Goal: Task Accomplishment & Management: Manage account settings

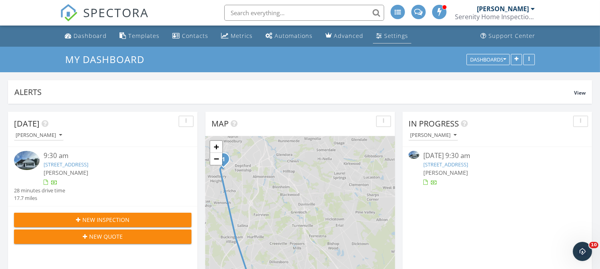
click at [387, 34] on div "Settings" at bounding box center [396, 36] width 24 height 8
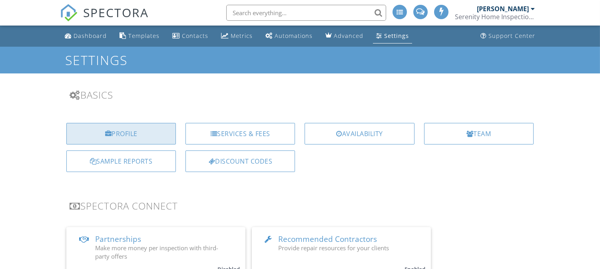
click at [129, 133] on div "Profile" at bounding box center [120, 134] width 109 height 22
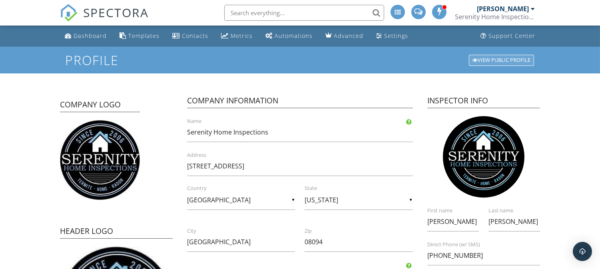
click at [509, 60] on div "View Public Profile" at bounding box center [501, 60] width 65 height 11
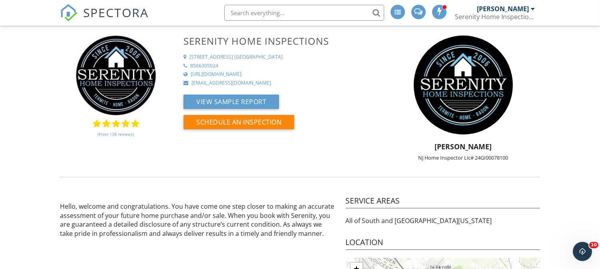
click at [513, 10] on div "[PERSON_NAME]" at bounding box center [503, 9] width 52 height 8
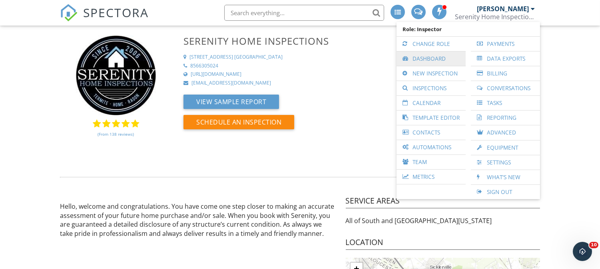
click at [438, 57] on link "Dashboard" at bounding box center [430, 59] width 61 height 14
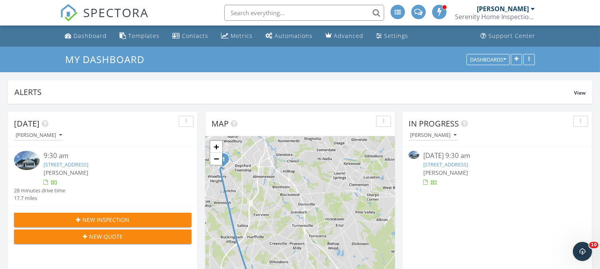
click at [468, 165] on link "[STREET_ADDRESS]" at bounding box center [445, 164] width 45 height 7
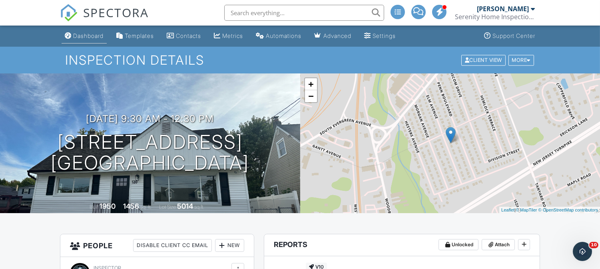
click at [68, 34] on div "Dashboard" at bounding box center [68, 35] width 7 height 6
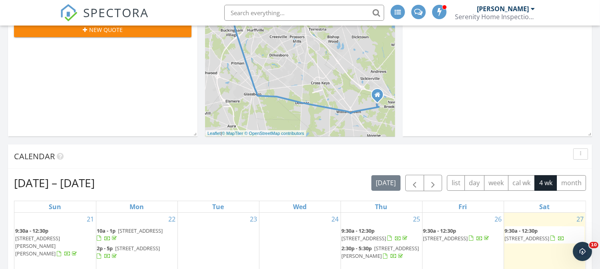
scroll to position [310, 0]
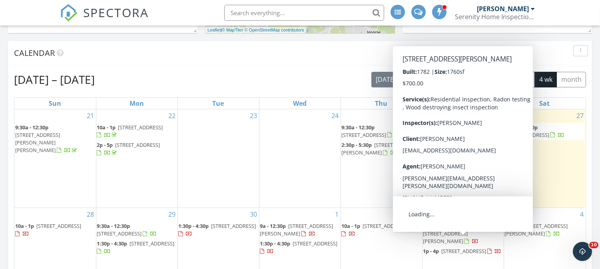
click at [434, 248] on span "1p - 4p 3743 Tuckahoe Rd, Franklin 08322" at bounding box center [462, 252] width 78 height 8
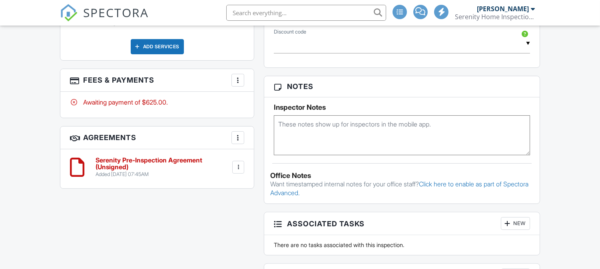
click at [238, 81] on div at bounding box center [238, 80] width 8 height 8
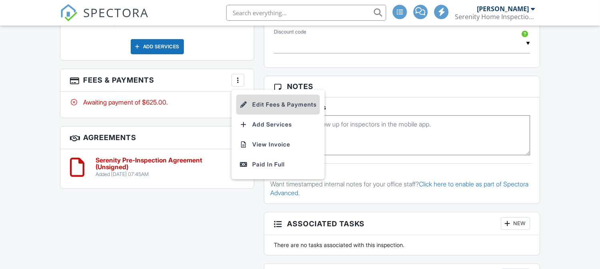
click at [254, 104] on li "Edit Fees & Payments" at bounding box center [277, 105] width 83 height 20
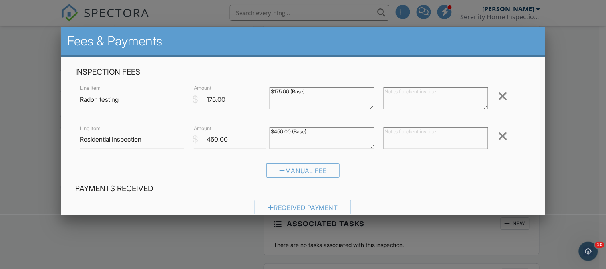
click at [498, 95] on div at bounding box center [503, 96] width 10 height 13
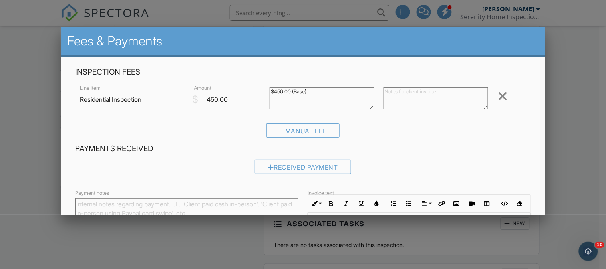
scroll to position [95, 0]
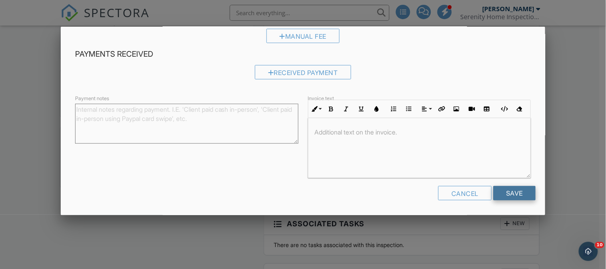
click at [500, 189] on input "Save" at bounding box center [514, 193] width 42 height 14
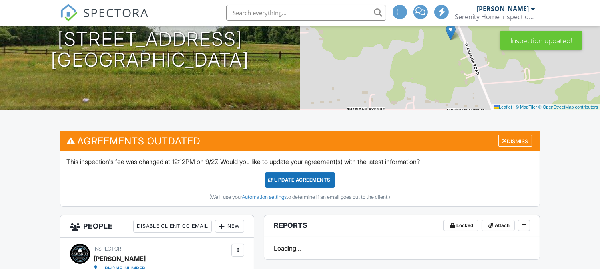
scroll to position [103, 0]
click at [314, 180] on div "Update Agreements" at bounding box center [300, 180] width 70 height 15
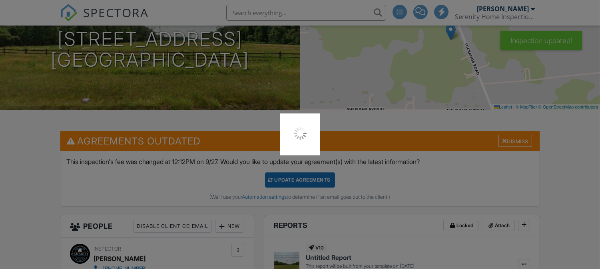
scroll to position [0, 0]
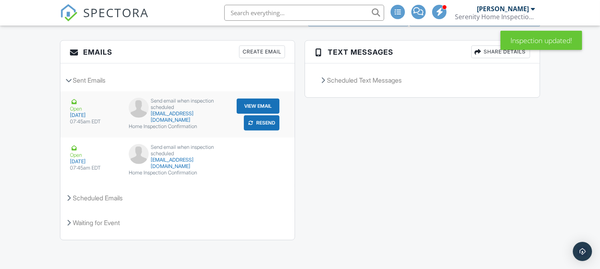
click at [254, 120] on button "Resend" at bounding box center [262, 122] width 36 height 15
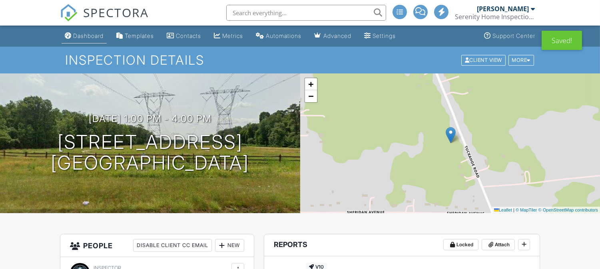
click at [92, 34] on div "Dashboard" at bounding box center [88, 35] width 30 height 7
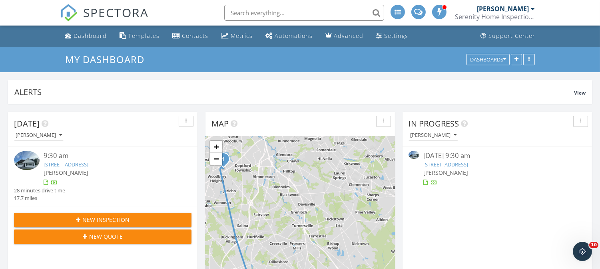
click at [444, 162] on link "[STREET_ADDRESS]" at bounding box center [445, 164] width 45 height 7
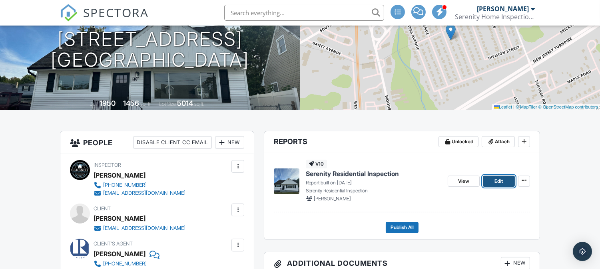
click at [492, 180] on link "Edit" at bounding box center [499, 181] width 32 height 11
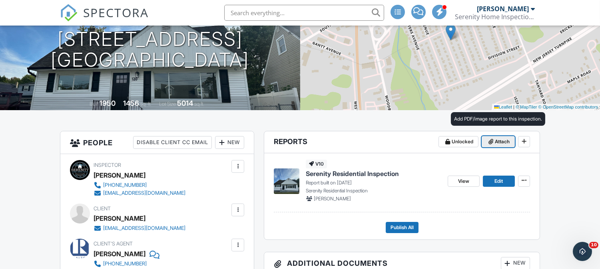
click at [504, 144] on span "Attach" at bounding box center [502, 142] width 15 height 8
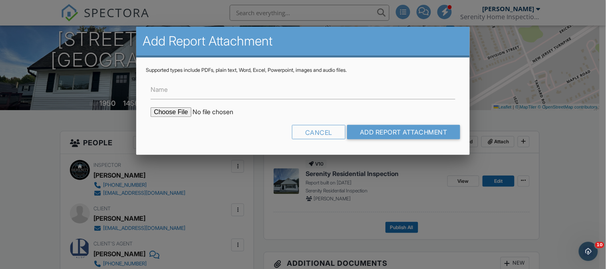
click at [173, 112] on input "file" at bounding box center [219, 112] width 136 height 10
type input "C:\fakepath\510 Elm Ave Termite Cert.pdf"
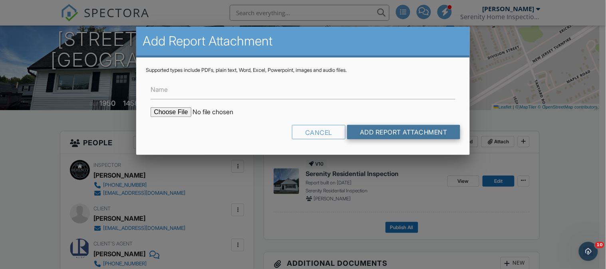
click at [382, 130] on input "Add Report Attachment" at bounding box center [403, 132] width 113 height 14
